Goal: Check status: Check status

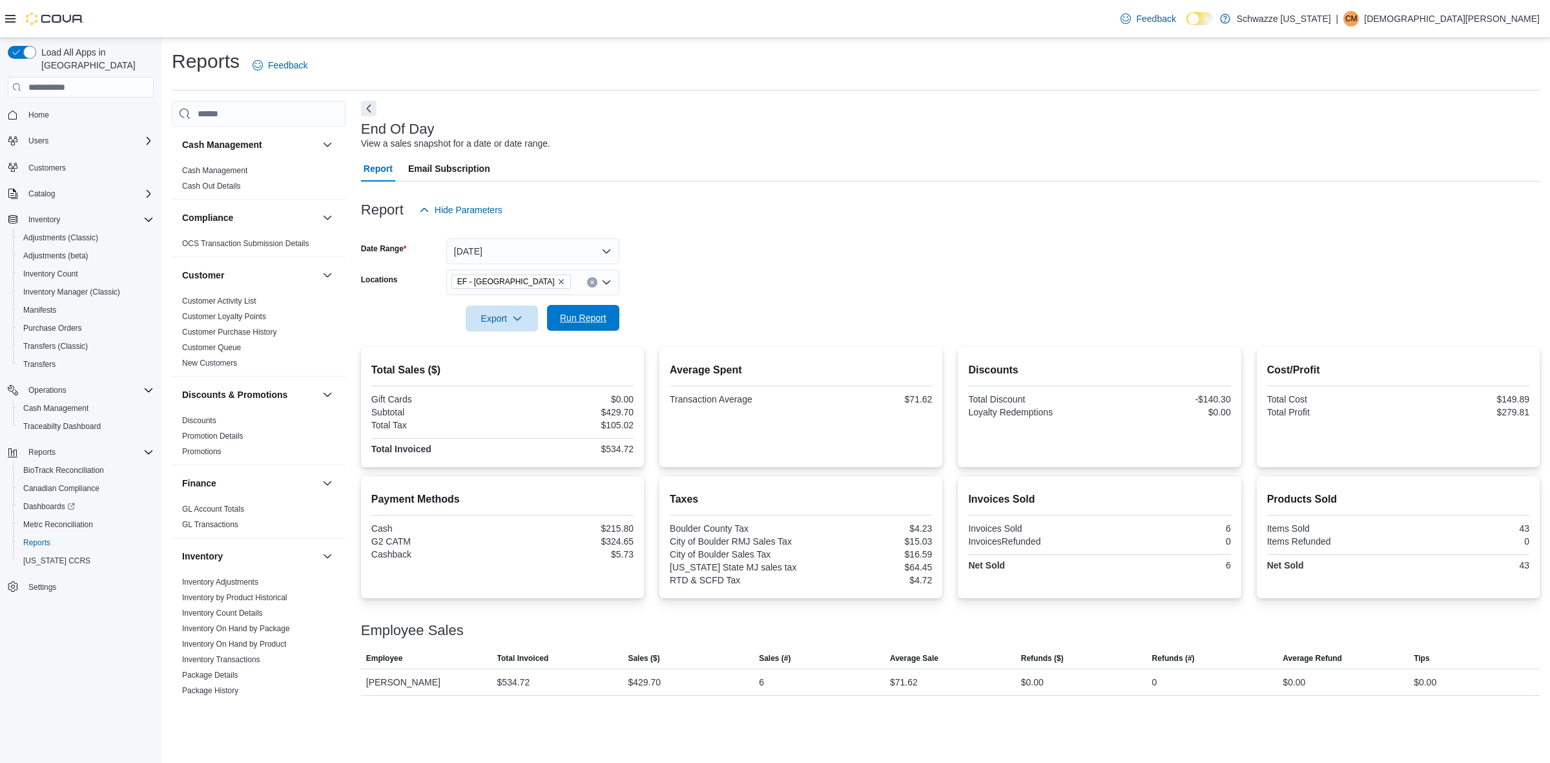
click at [596, 322] on span "Run Report" at bounding box center [583, 317] width 47 height 13
click at [606, 315] on span "Run Report" at bounding box center [583, 317] width 47 height 13
